Goal: Navigation & Orientation: Find specific page/section

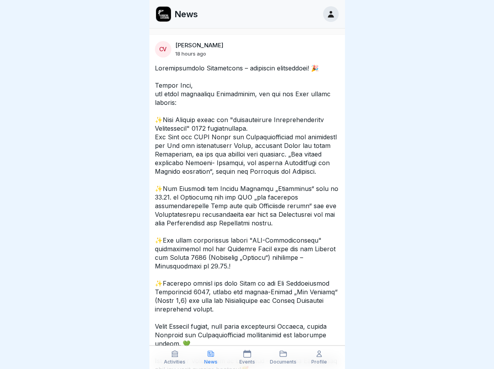
click at [175, 357] on icon at bounding box center [175, 354] width 8 height 8
click at [211, 357] on icon at bounding box center [211, 354] width 8 height 8
click at [247, 357] on icon at bounding box center [247, 354] width 8 height 8
click at [283, 357] on icon at bounding box center [283, 354] width 8 height 8
click at [319, 357] on icon at bounding box center [319, 354] width 8 height 8
